Goal: Find specific page/section: Find specific page/section

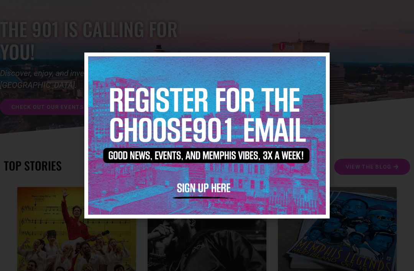
click at [322, 64] on img at bounding box center [207, 135] width 238 height 158
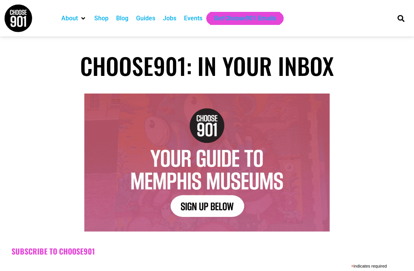
click at [175, 20] on div "Jobs" at bounding box center [169, 18] width 13 height 9
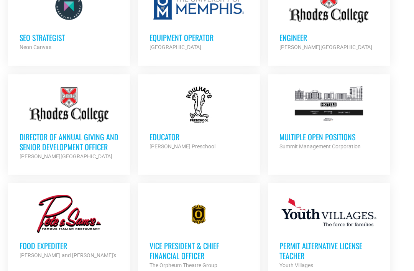
scroll to position [598, 0]
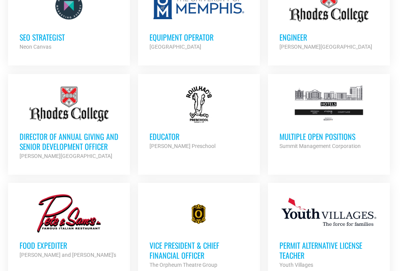
click at [27, 144] on h3 "Director of Annual Giving and Senior Development Officer" at bounding box center [69, 142] width 99 height 20
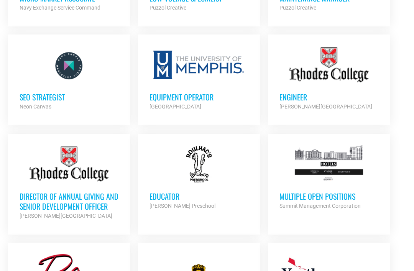
scroll to position [536, 0]
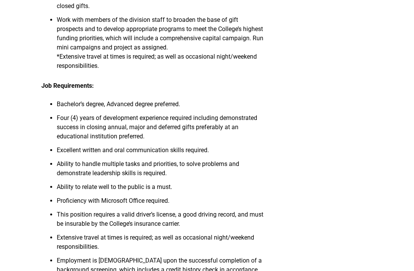
scroll to position [365, 0]
